Goal: Transaction & Acquisition: Purchase product/service

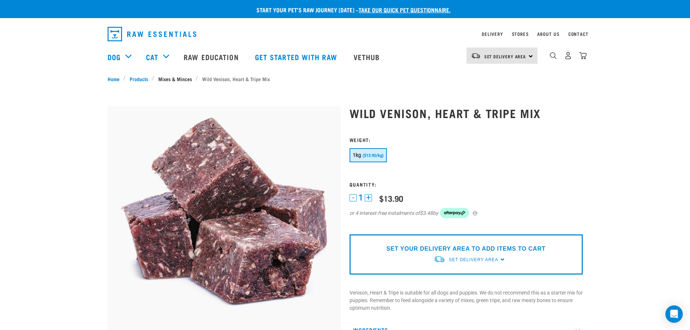
click at [158, 80] on link "Mixes & Minces" at bounding box center [174, 79] width 41 height 8
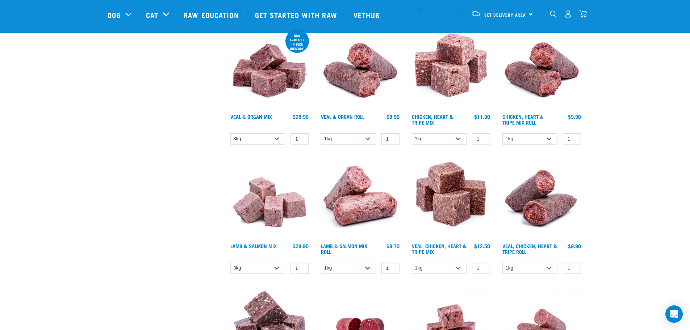
scroll to position [580, 0]
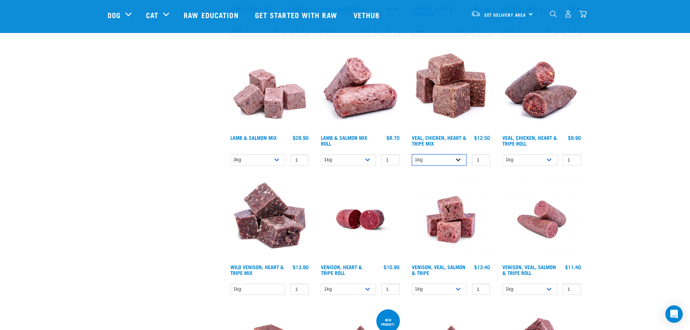
click at [459, 161] on select "1kg 3kg" at bounding box center [439, 159] width 55 height 11
select select "752"
click at [412, 154] on select "1kg 3kg" at bounding box center [439, 159] width 55 height 11
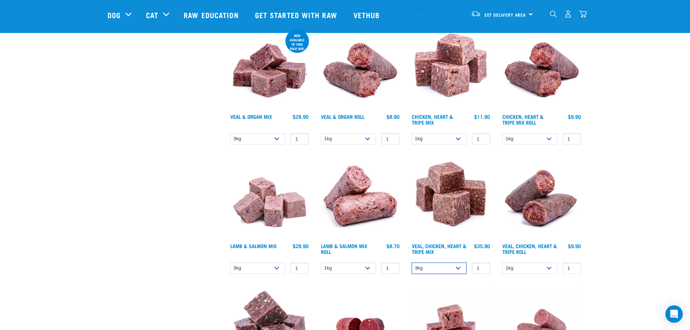
scroll to position [471, 0]
click at [462, 137] on select "1kg 3kg" at bounding box center [439, 139] width 55 height 11
select select "368"
click at [412, 134] on select "1kg 3kg" at bounding box center [439, 139] width 55 height 11
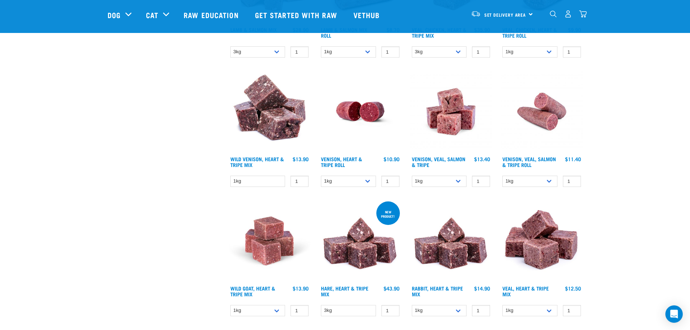
scroll to position [833, 0]
